Goal: Task Accomplishment & Management: Use online tool/utility

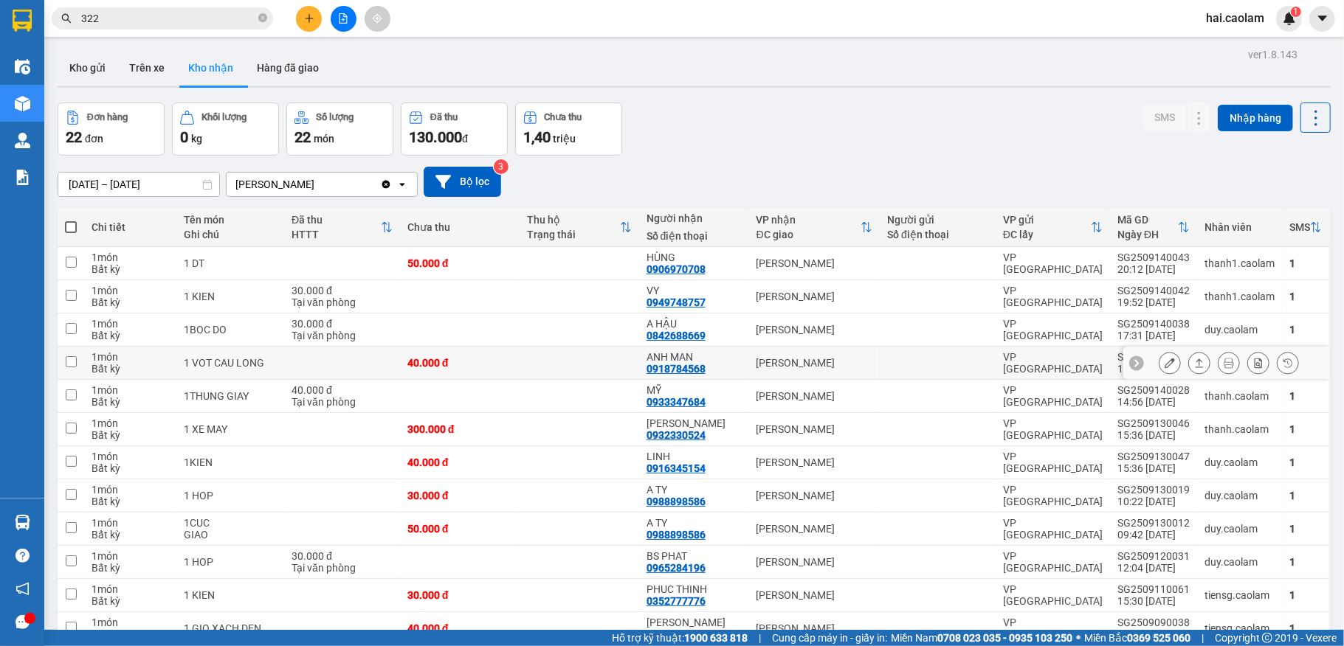
click at [537, 367] on td at bounding box center [579, 363] width 120 height 33
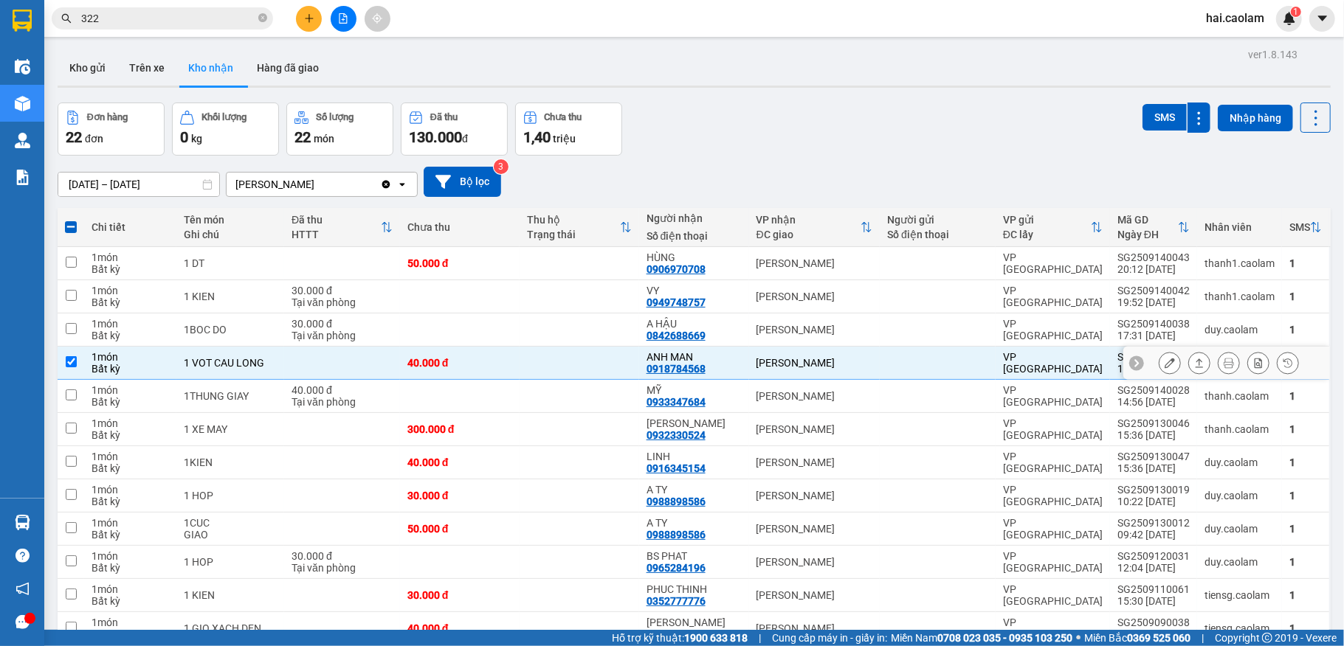
click at [537, 366] on td at bounding box center [579, 363] width 120 height 33
checkbox input "false"
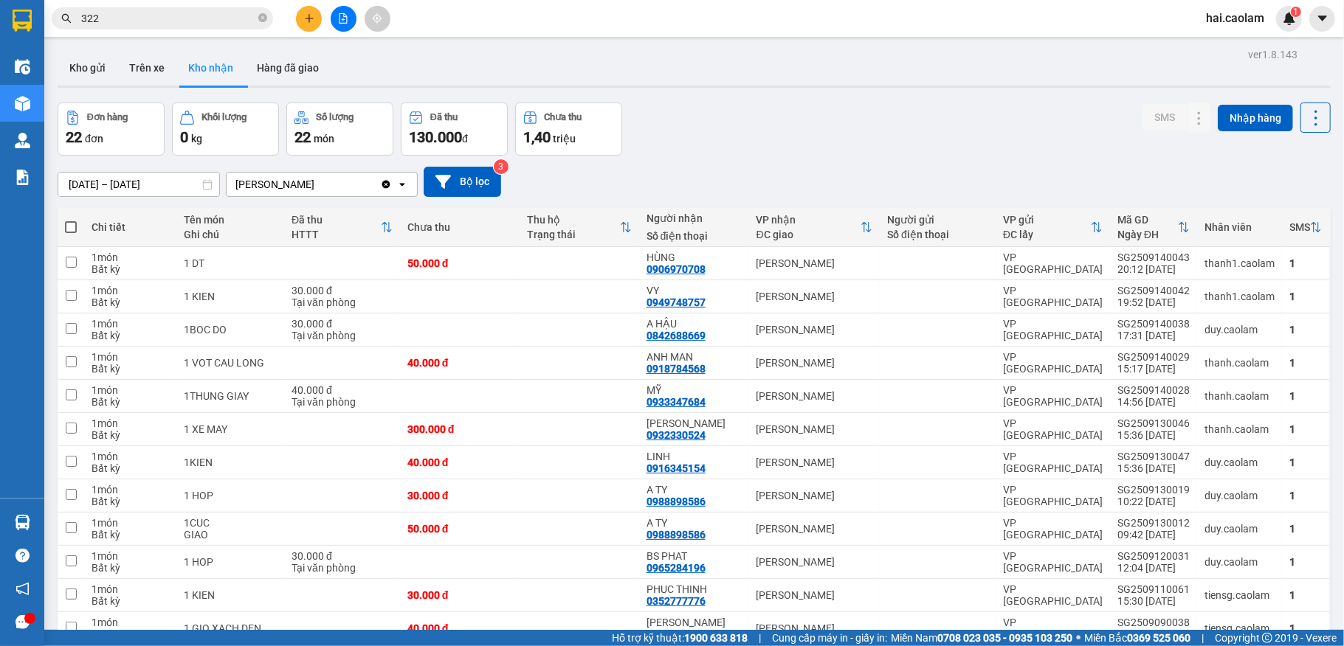
click at [843, 140] on div "Đơn hàng 22 đơn [PERSON_NAME] 0 kg Số [PERSON_NAME] 22 món Đã thu 130.000 [PERS…" at bounding box center [694, 129] width 1273 height 53
click at [764, 157] on div "[DATE] – [DATE] Press the down arrow key to interact with the calendar and sele…" at bounding box center [694, 182] width 1273 height 52
click at [761, 101] on div "ver 1.8.143 Kho gửi Trên xe [PERSON_NAME] Hàng đã [PERSON_NAME] hàng 22 đơn [PE…" at bounding box center [694, 537] width 1285 height 986
click at [97, 68] on button "Kho gửi" at bounding box center [88, 67] width 60 height 35
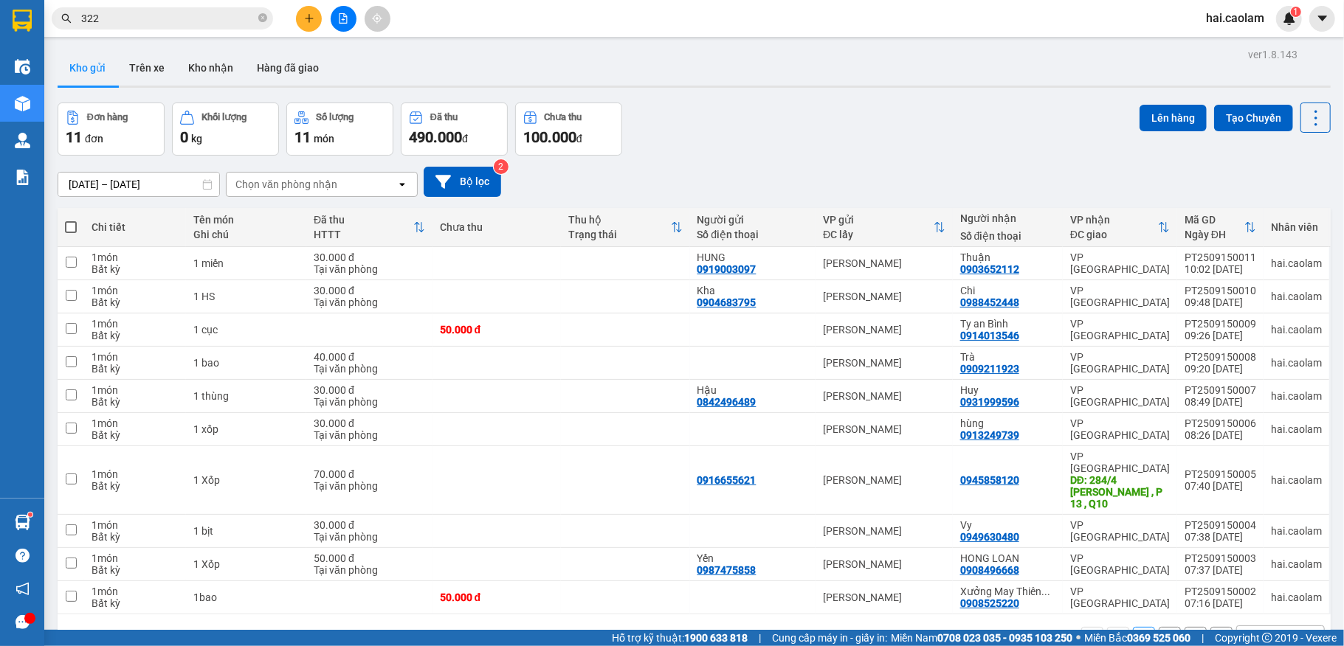
click at [760, 152] on div "Đơn hàng 11 đơn [PERSON_NAME] 0 kg Số [PERSON_NAME] 11 món Đã thu 490.000 [PERS…" at bounding box center [694, 129] width 1273 height 53
click at [1233, 269] on button at bounding box center [1243, 264] width 21 height 26
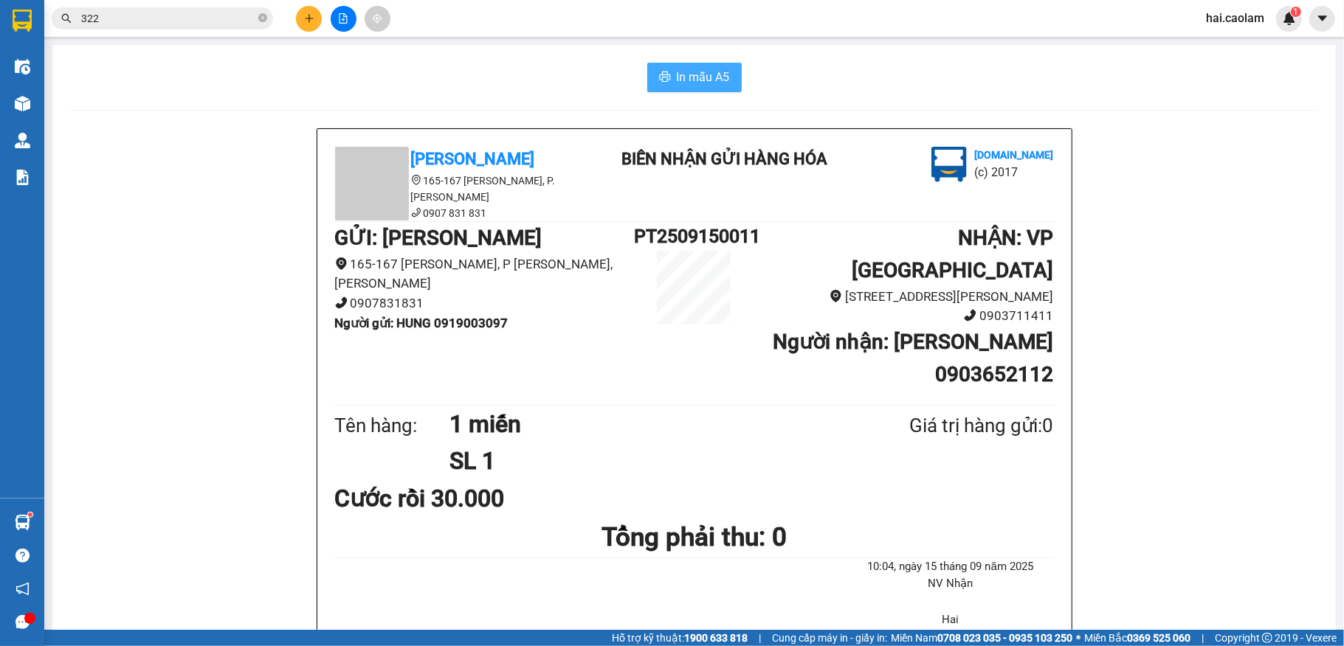
click at [714, 78] on span "In mẫu A5" at bounding box center [703, 77] width 53 height 18
click at [702, 69] on span "In mẫu A5" at bounding box center [703, 77] width 53 height 18
